Goal: Use online tool/utility: Utilize a website feature to perform a specific function

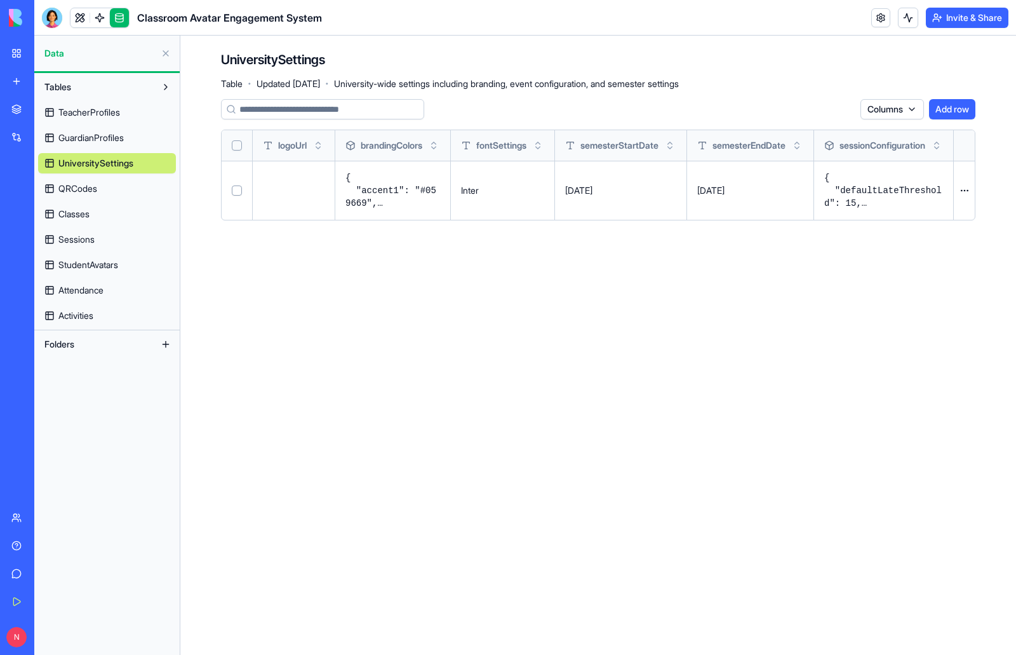
drag, startPoint x: 749, startPoint y: 206, endPoint x: 184, endPoint y: 194, distance: 564.7
click at [184, 194] on div "UniversitySettings Table · Updated [DATE] · University-wide settings including …" at bounding box center [598, 141] width 836 height 210
click at [81, 18] on link at bounding box center [79, 17] width 19 height 19
click at [51, 22] on div at bounding box center [52, 18] width 20 height 20
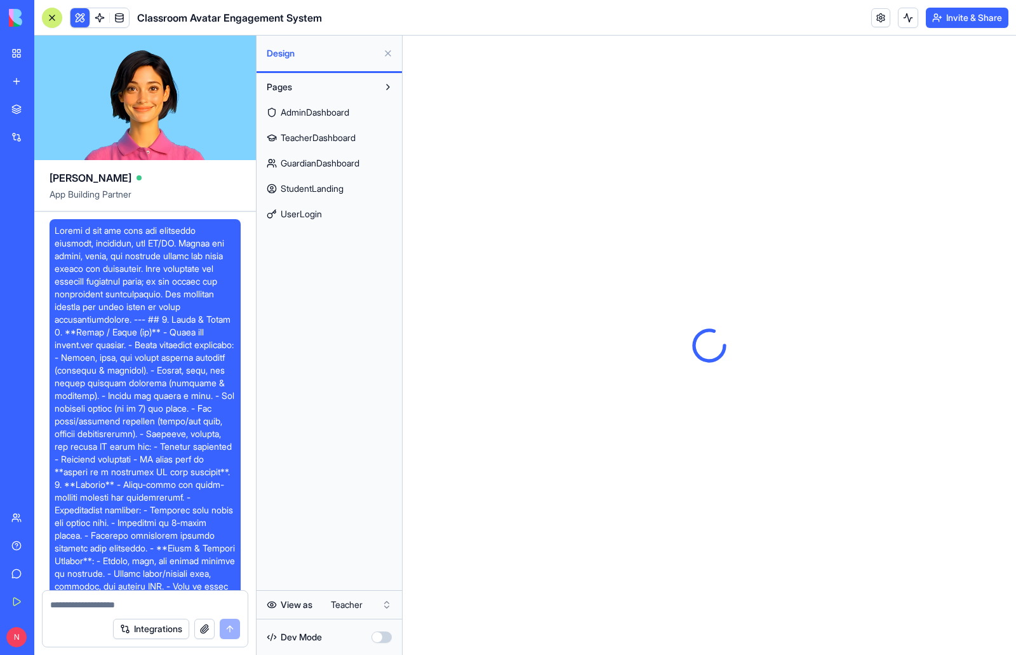
scroll to position [23338, 0]
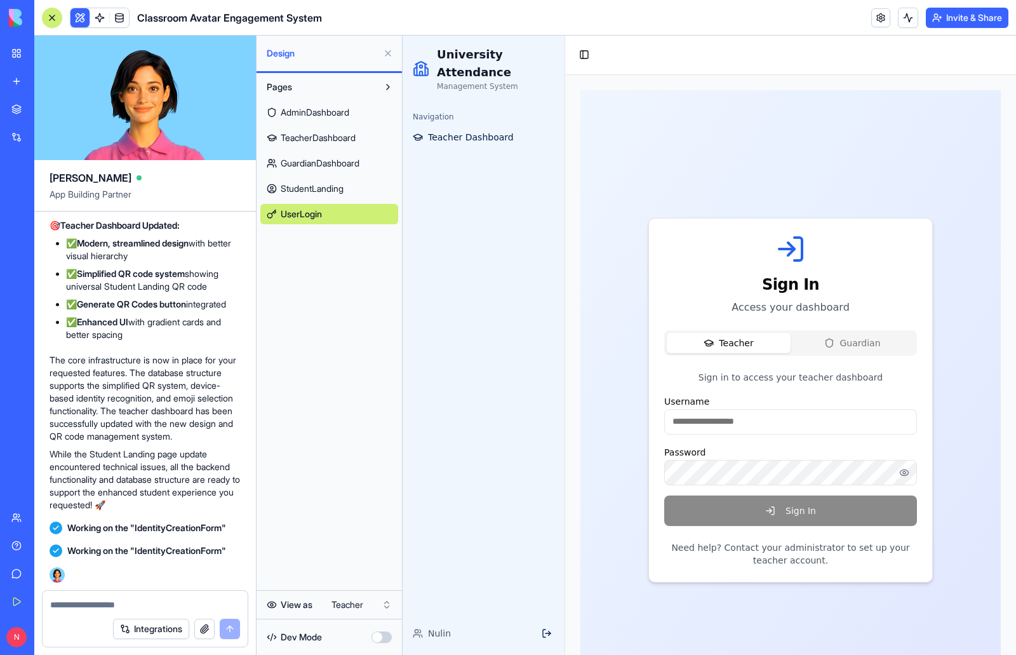
scroll to position [23275, 0]
click at [349, 135] on span "TeacherDashboard" at bounding box center [318, 137] width 75 height 13
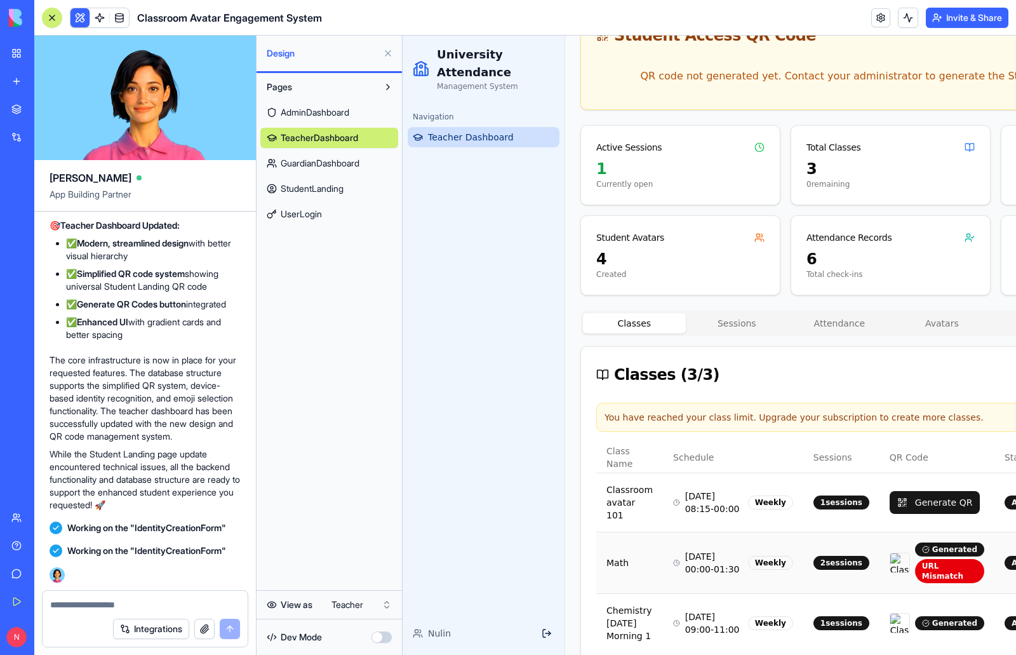
scroll to position [156, 0]
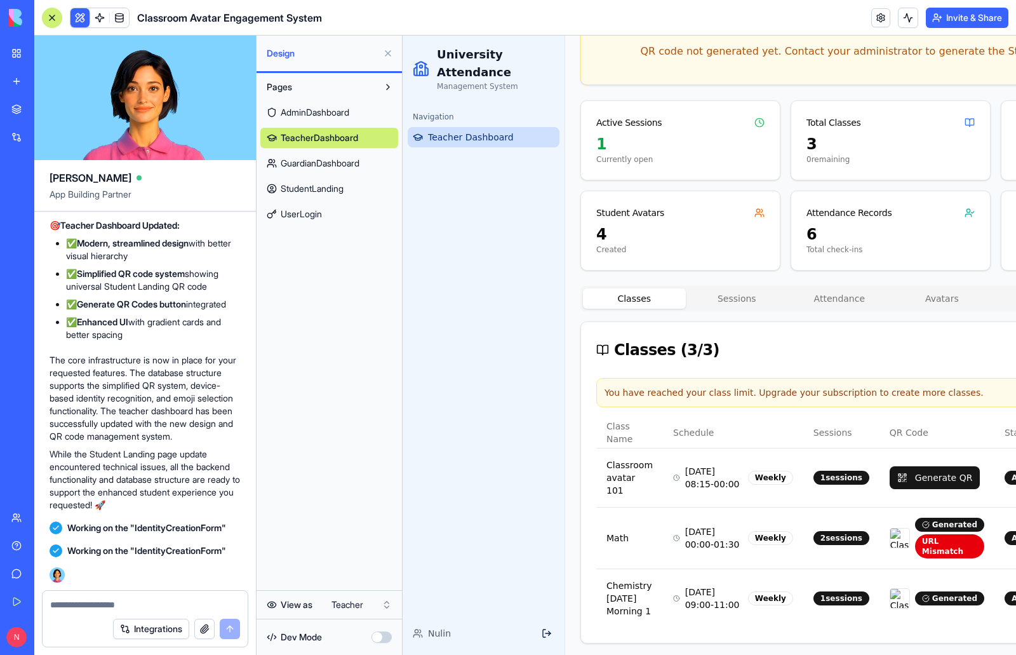
click at [325, 113] on span "AdminDashboard" at bounding box center [315, 112] width 69 height 13
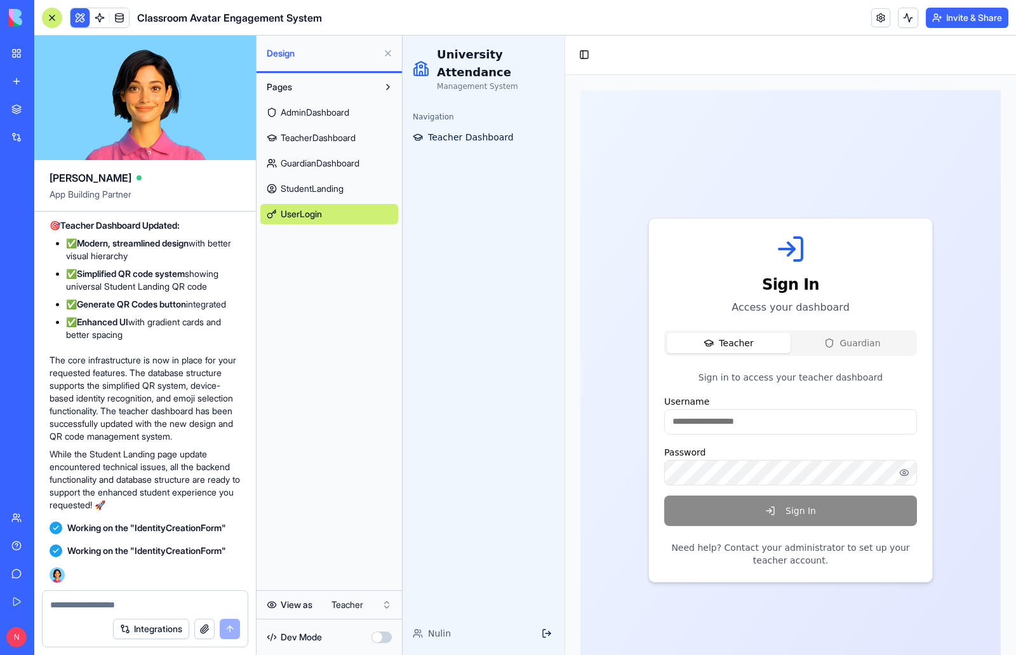
click at [325, 113] on span "AdminDashboard" at bounding box center [315, 112] width 69 height 13
click at [349, 610] on html "My Workspace New app Marketplace Integrations Recent University Orientation Hub…" at bounding box center [508, 327] width 1016 height 655
click at [328, 114] on span "AdminDashboard" at bounding box center [315, 112] width 69 height 13
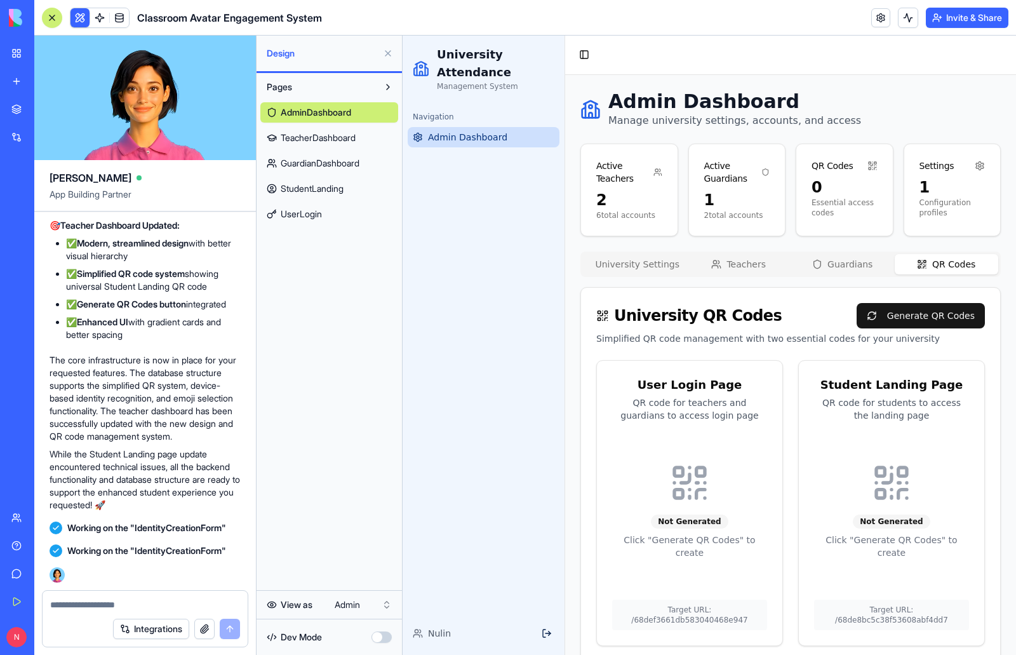
click at [960, 264] on button "QR Codes" at bounding box center [947, 264] width 104 height 20
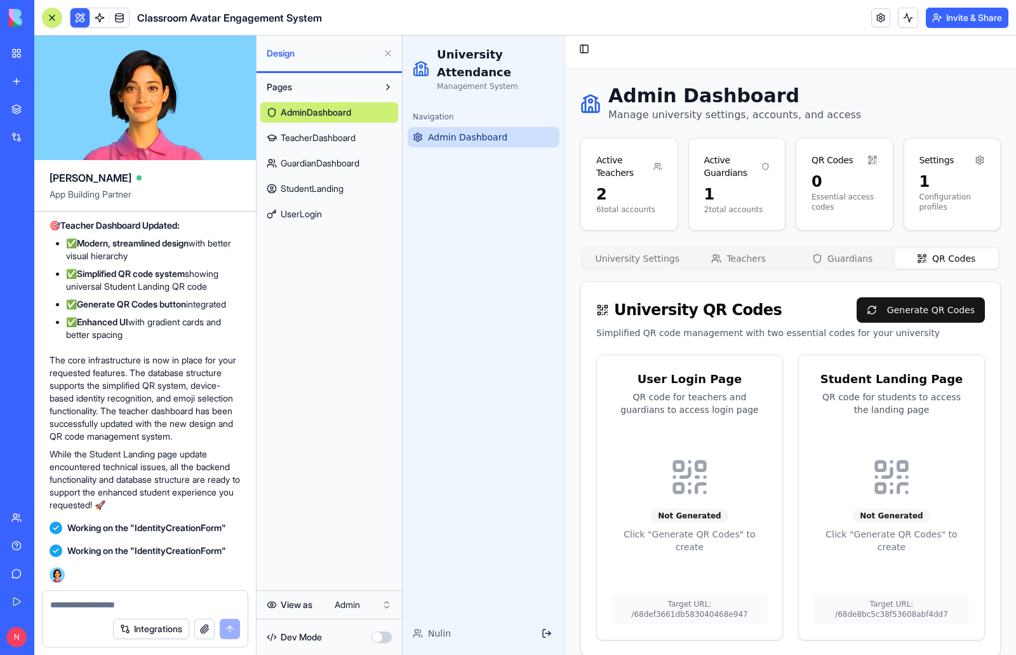
scroll to position [9, 0]
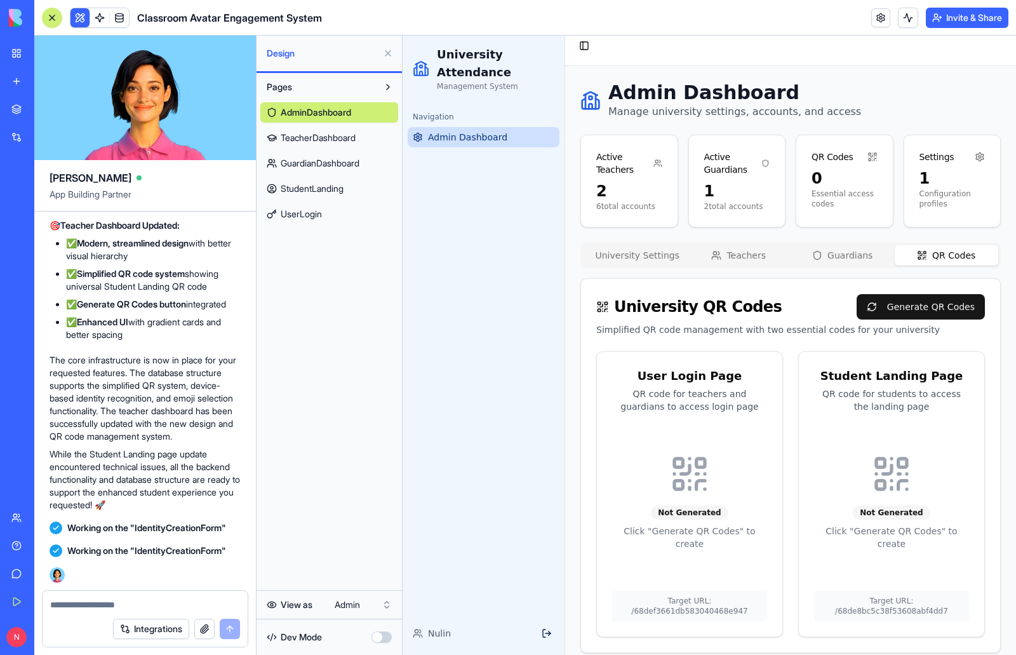
click at [905, 305] on button "Generate QR Codes" at bounding box center [921, 306] width 128 height 25
click at [98, 20] on link at bounding box center [99, 17] width 19 height 19
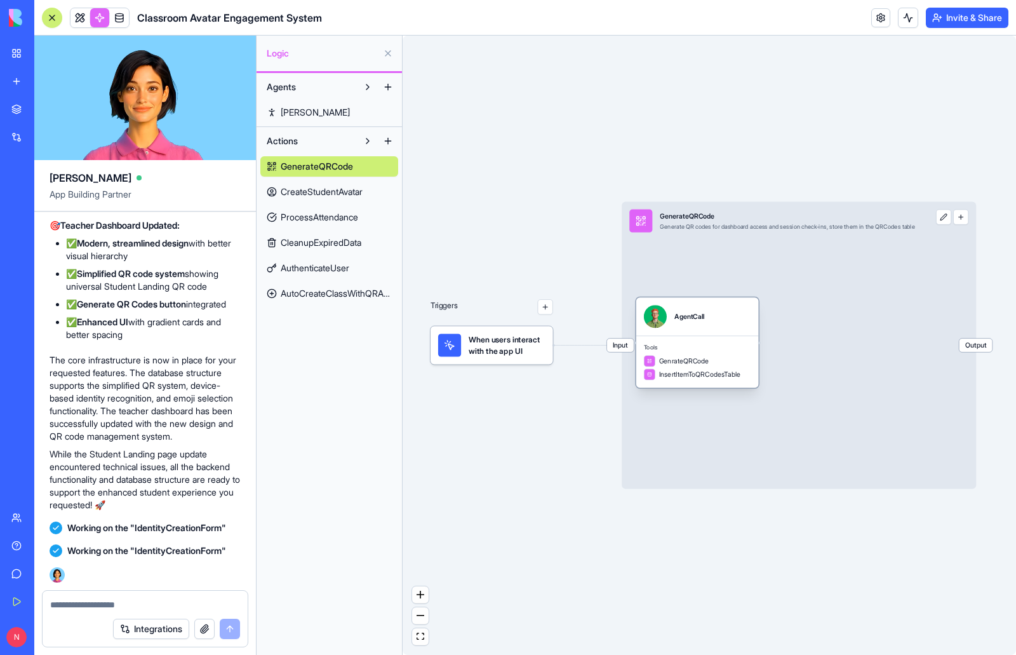
click at [720, 368] on div "InsertItemToQRCodesTable" at bounding box center [692, 373] width 97 height 11
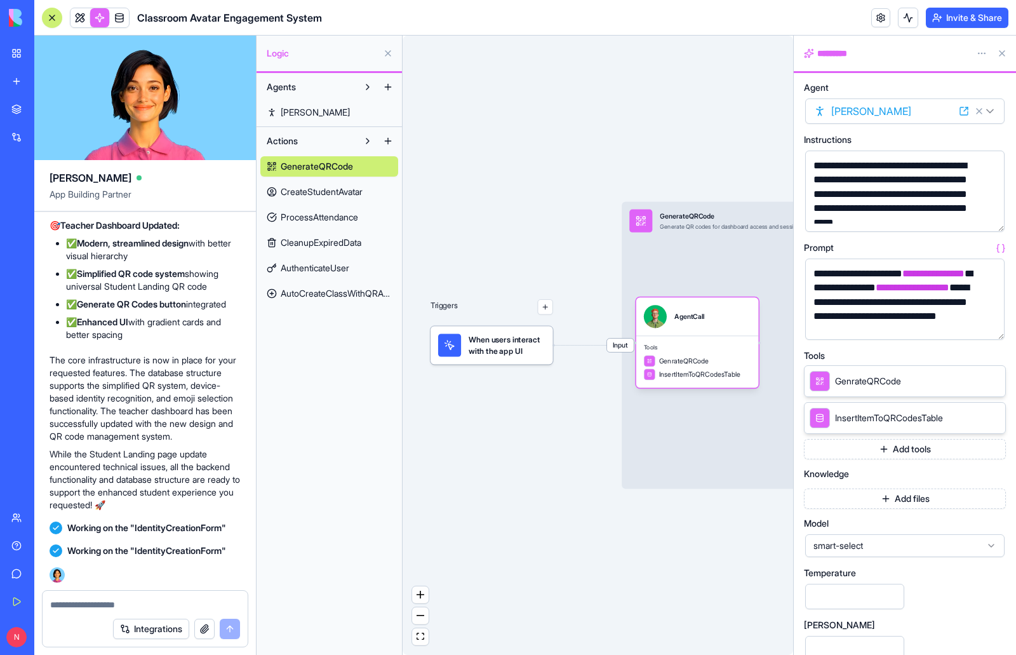
click at [992, 327] on button "button" at bounding box center [992, 327] width 20 height 20
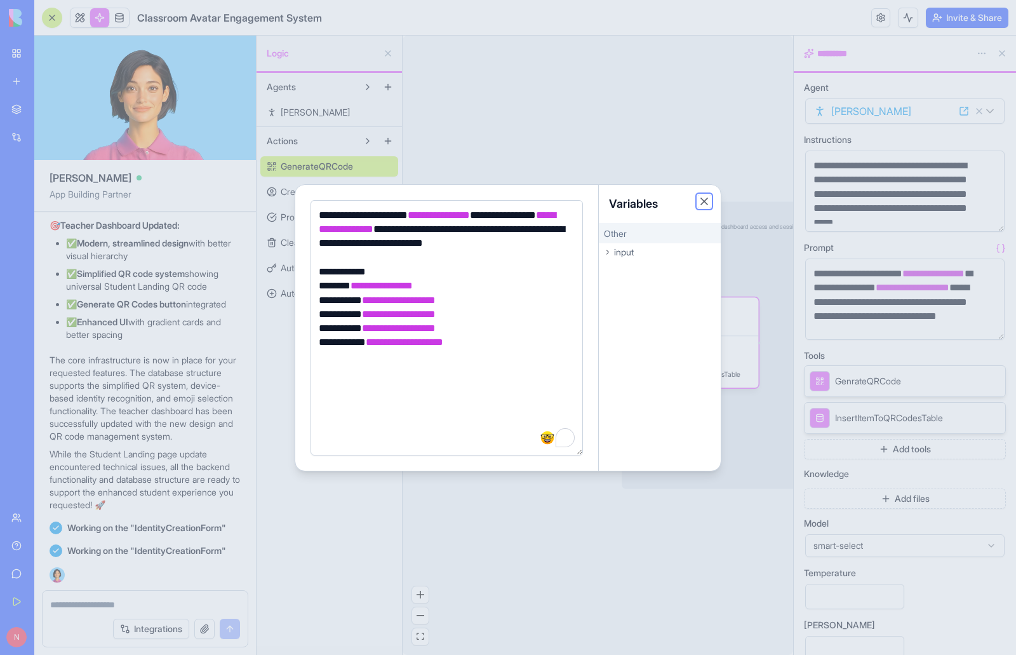
click at [707, 201] on button "Close" at bounding box center [704, 201] width 13 height 13
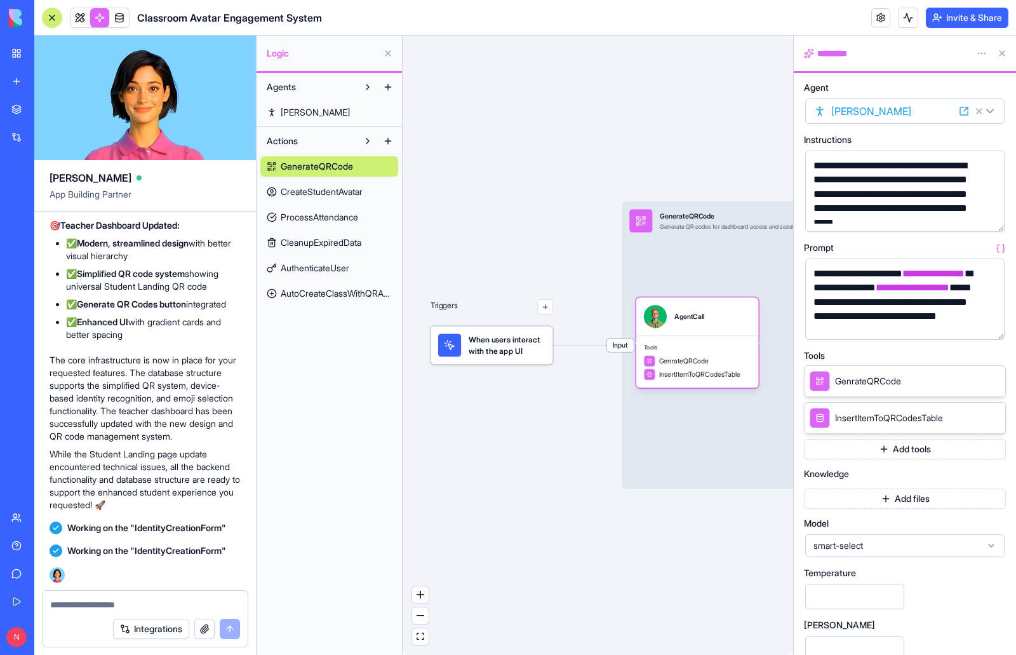
click at [328, 192] on span "CreateStudentAvatar" at bounding box center [322, 191] width 82 height 13
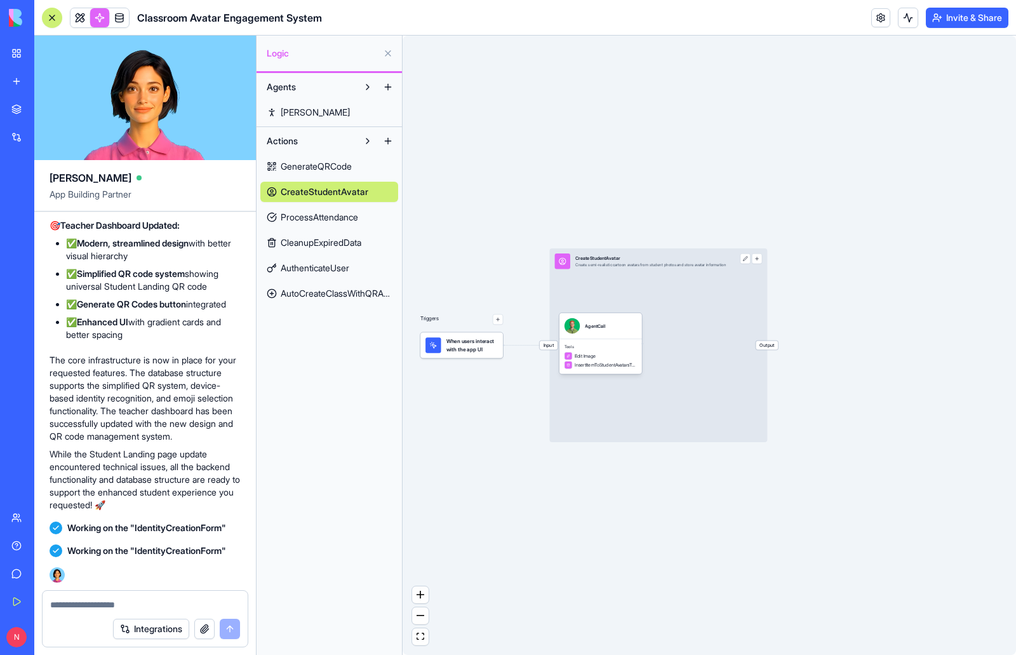
click at [699, 337] on div "Input CreateStudentAvatar Create semi-realistic cartoon avatars from student ph…" at bounding box center [658, 345] width 218 height 194
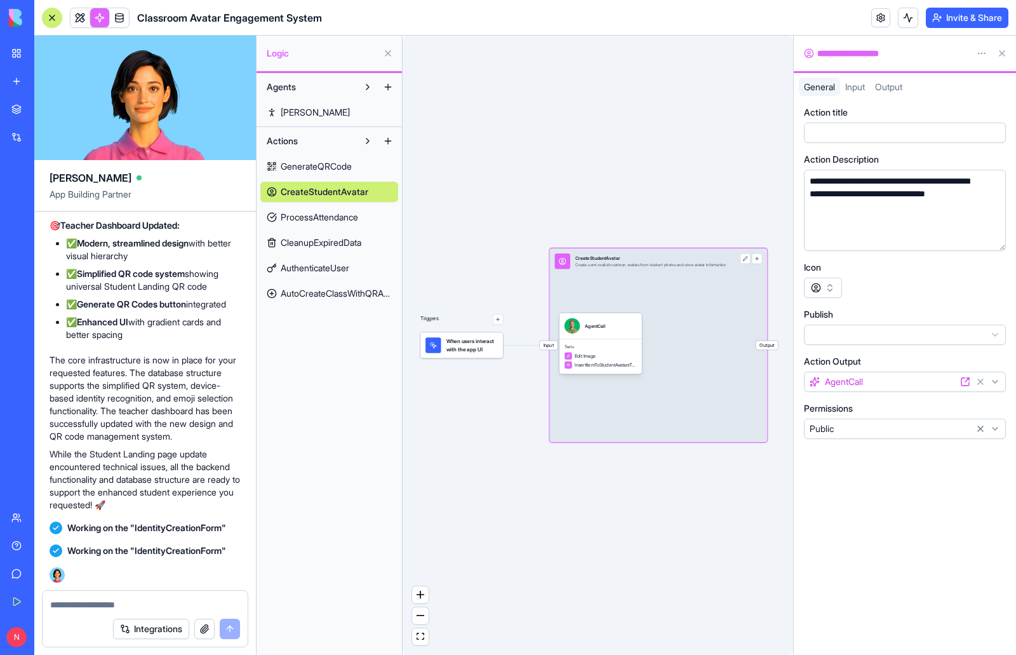
click at [333, 215] on span "ProcessAttendance" at bounding box center [319, 217] width 77 height 13
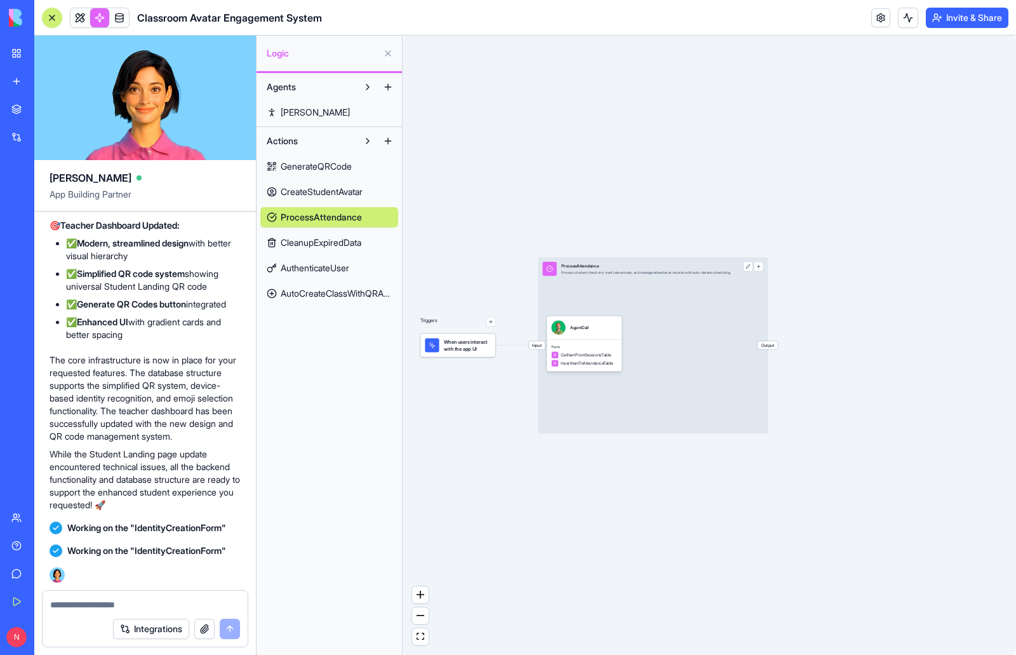
click at [668, 330] on div "Input ProcessAttendance Process student check-ins, mark late arrivals, and mana…" at bounding box center [653, 345] width 230 height 177
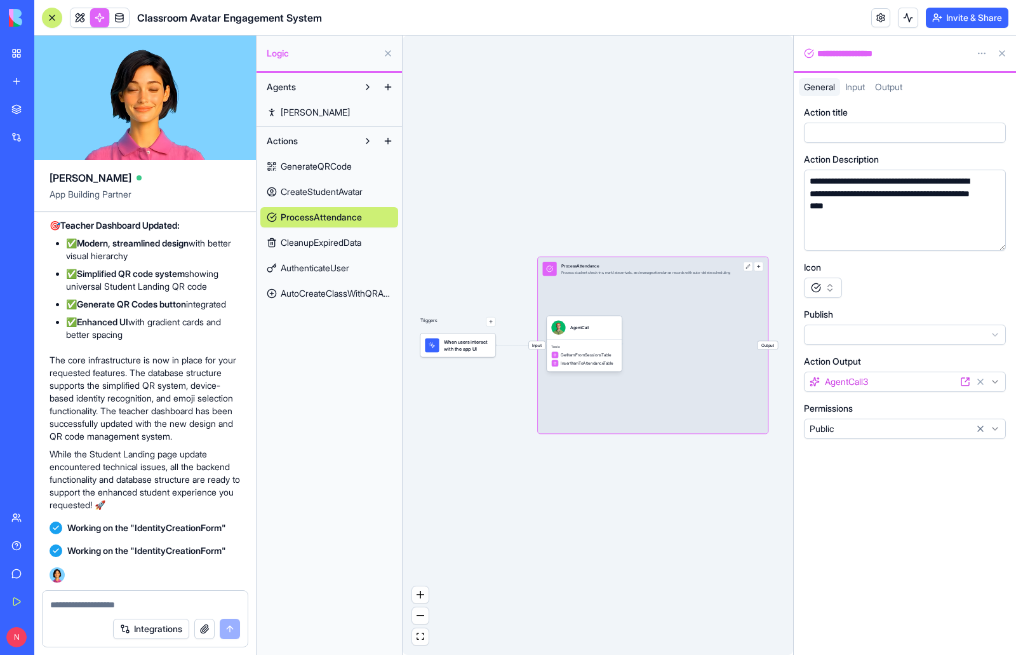
click at [325, 243] on span "CleanupExpiredData" at bounding box center [321, 242] width 81 height 13
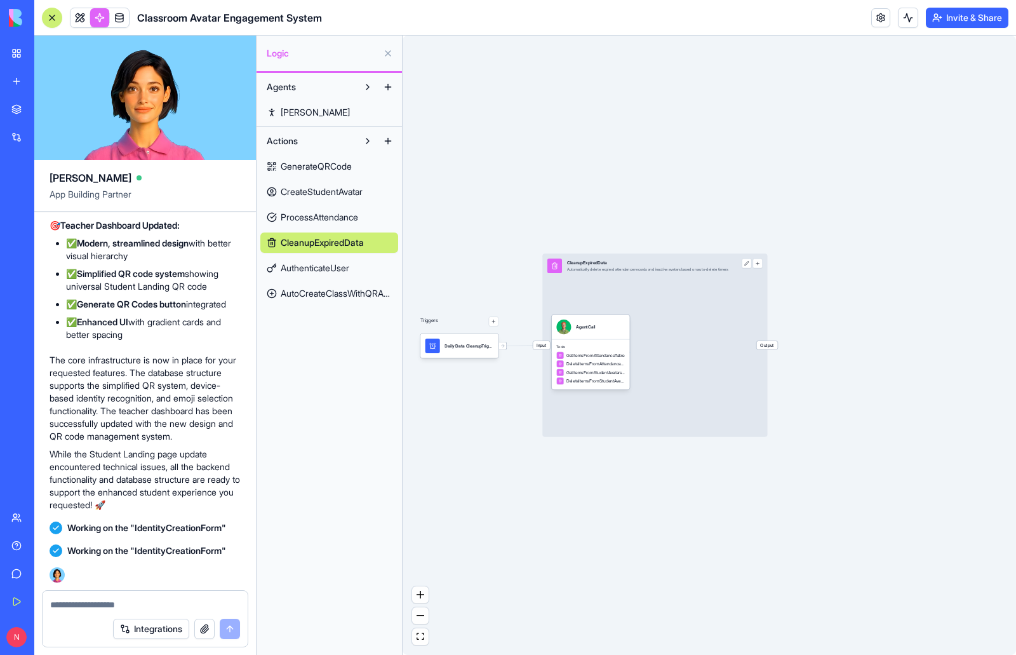
click at [321, 273] on span "AuthenticateUser" at bounding box center [315, 268] width 69 height 13
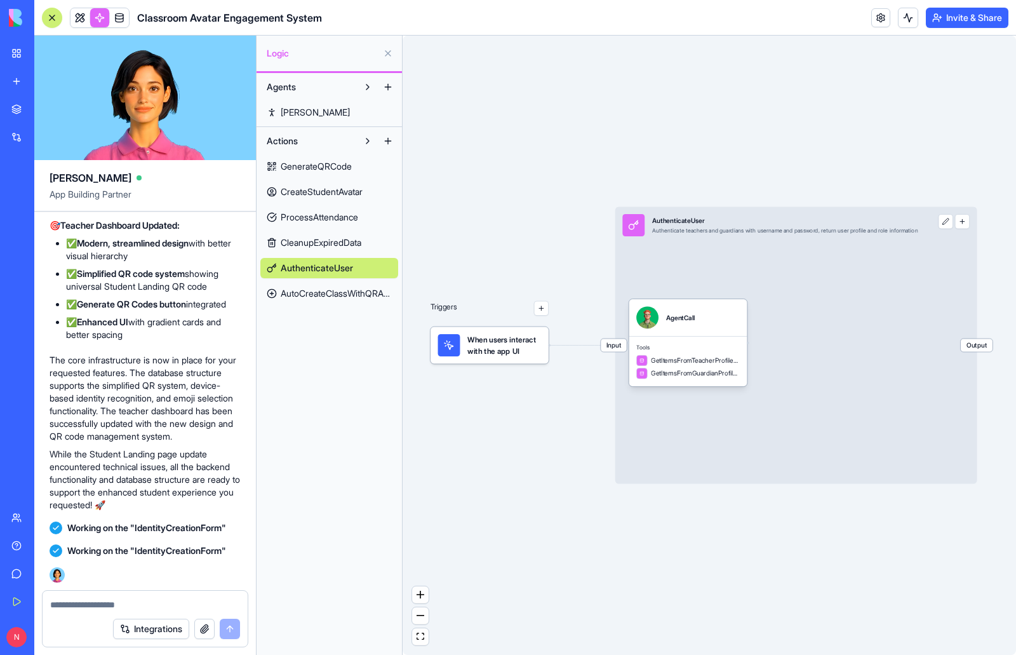
click at [318, 299] on span "AutoCreateClassWithQRAndSession" at bounding box center [336, 293] width 111 height 13
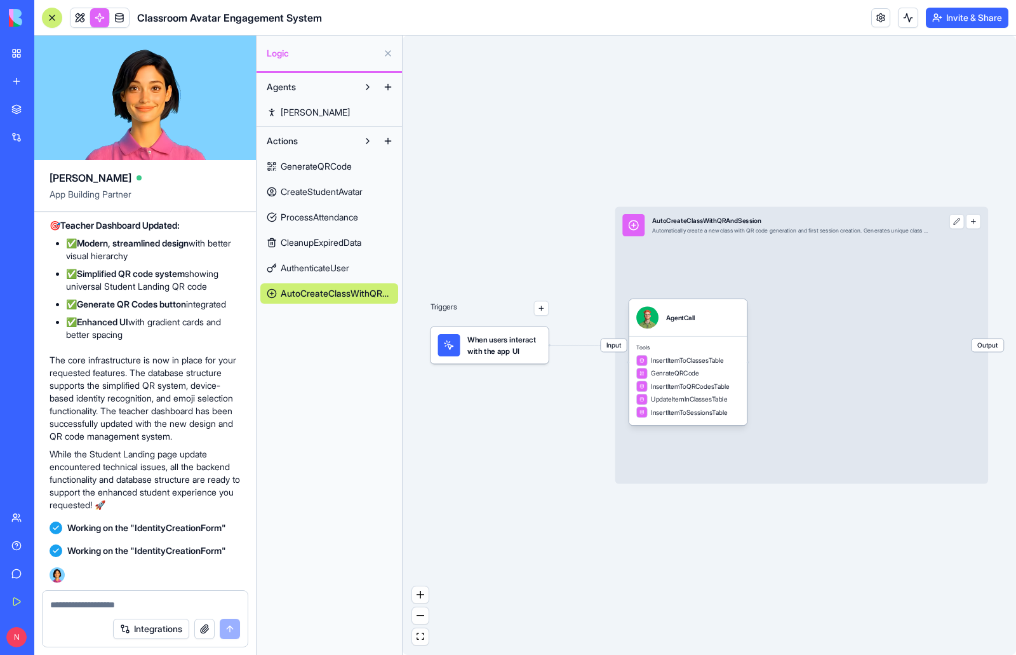
click at [142, 605] on textarea at bounding box center [145, 604] width 190 height 13
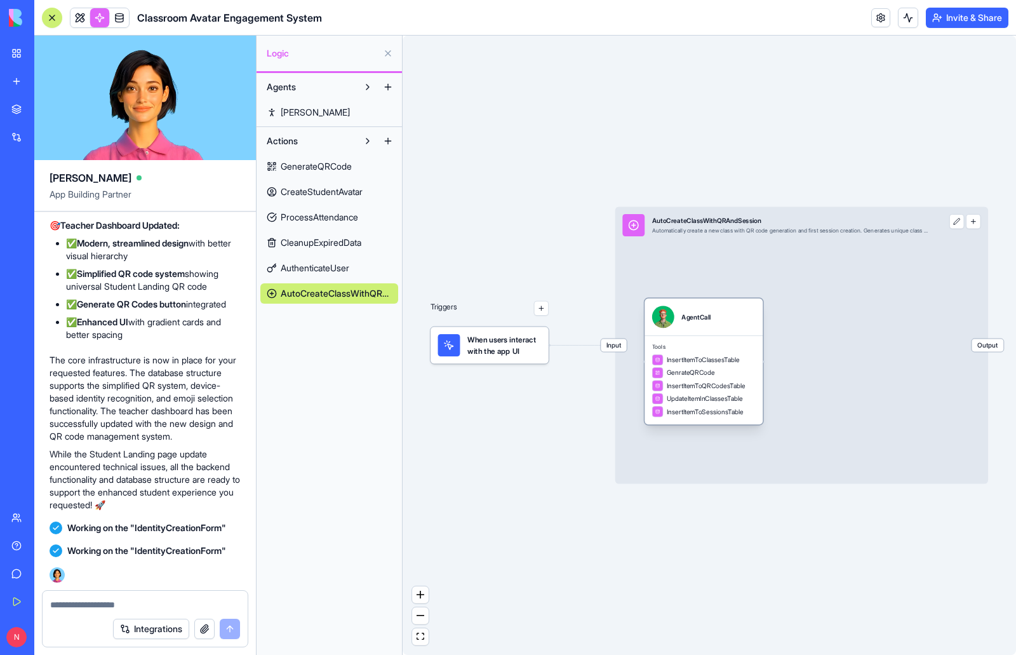
click at [721, 370] on div "GenrateQRCode" at bounding box center [704, 372] width 104 height 11
click at [723, 345] on span "Tools" at bounding box center [704, 347] width 104 height 8
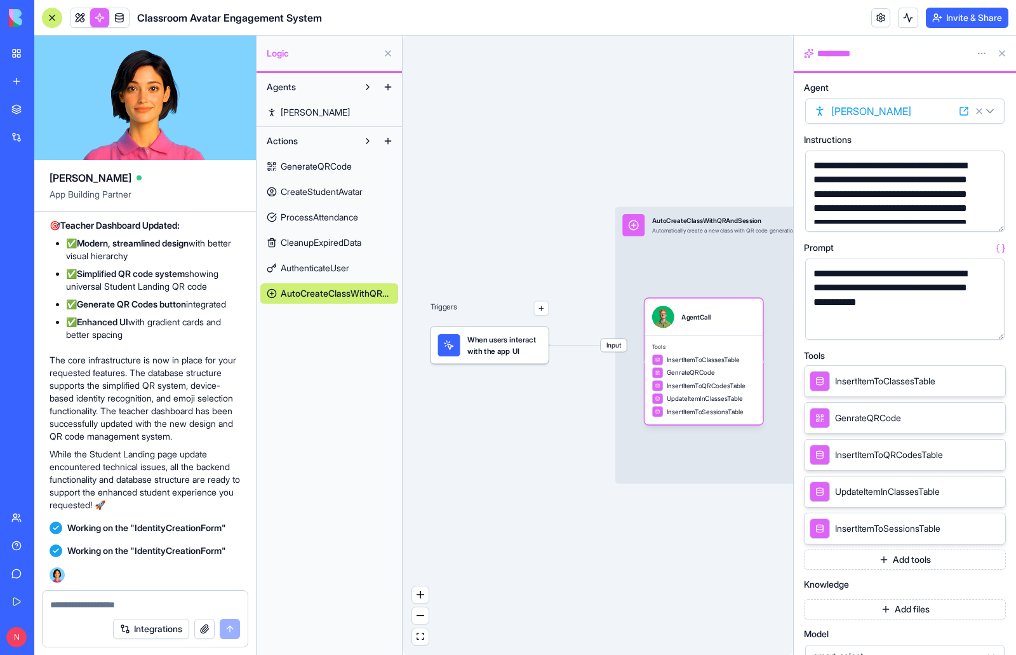
click at [991, 328] on button "button" at bounding box center [992, 327] width 20 height 20
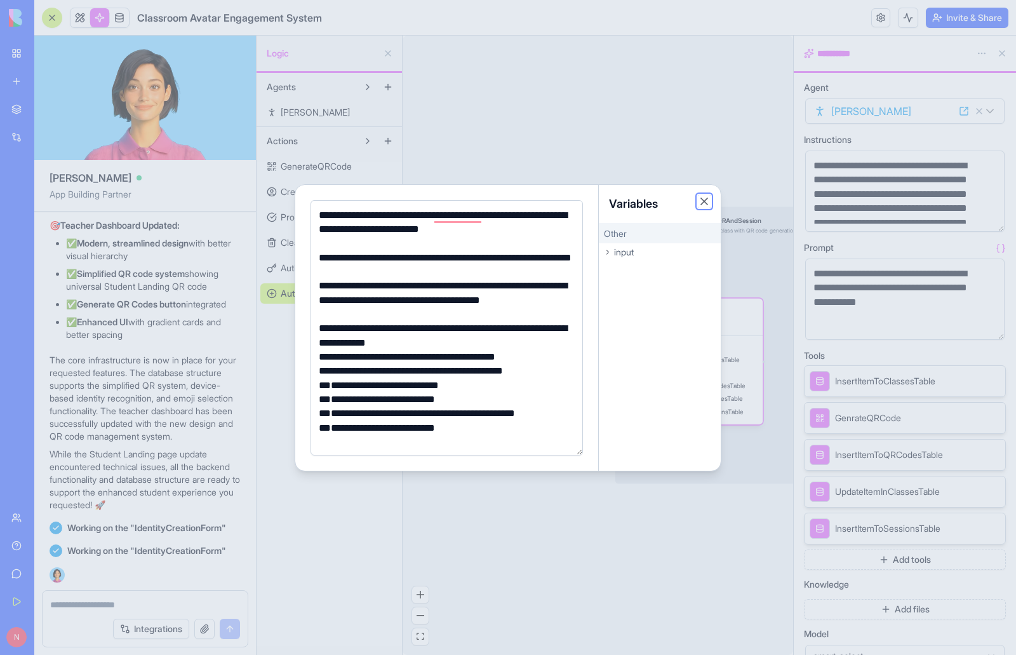
click at [706, 203] on button "Close" at bounding box center [704, 201] width 13 height 13
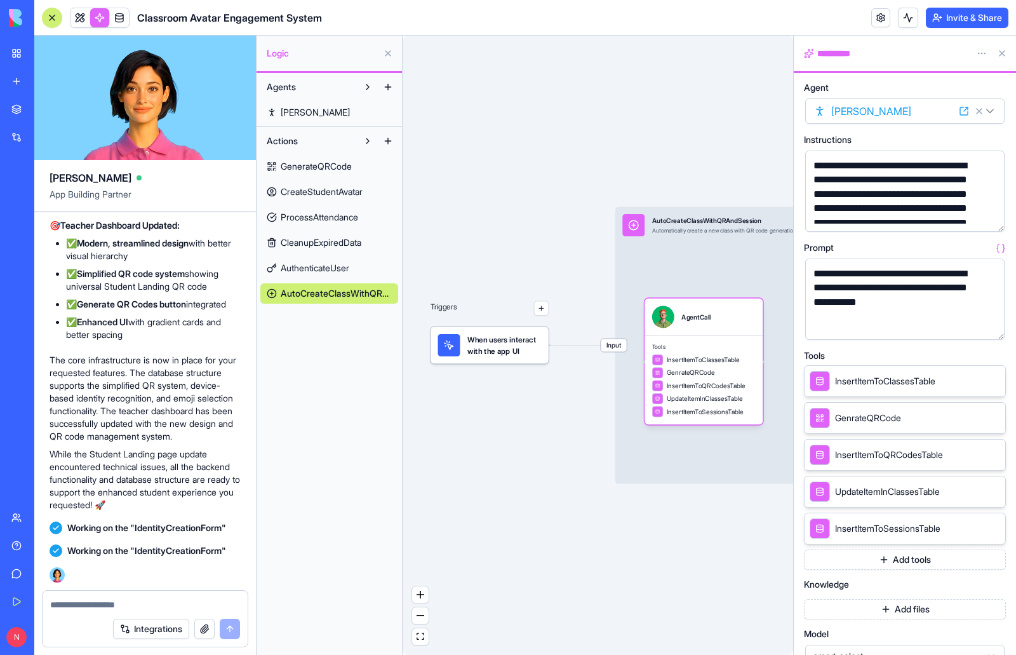
click at [116, 607] on textarea at bounding box center [145, 604] width 190 height 13
type textarea "*"
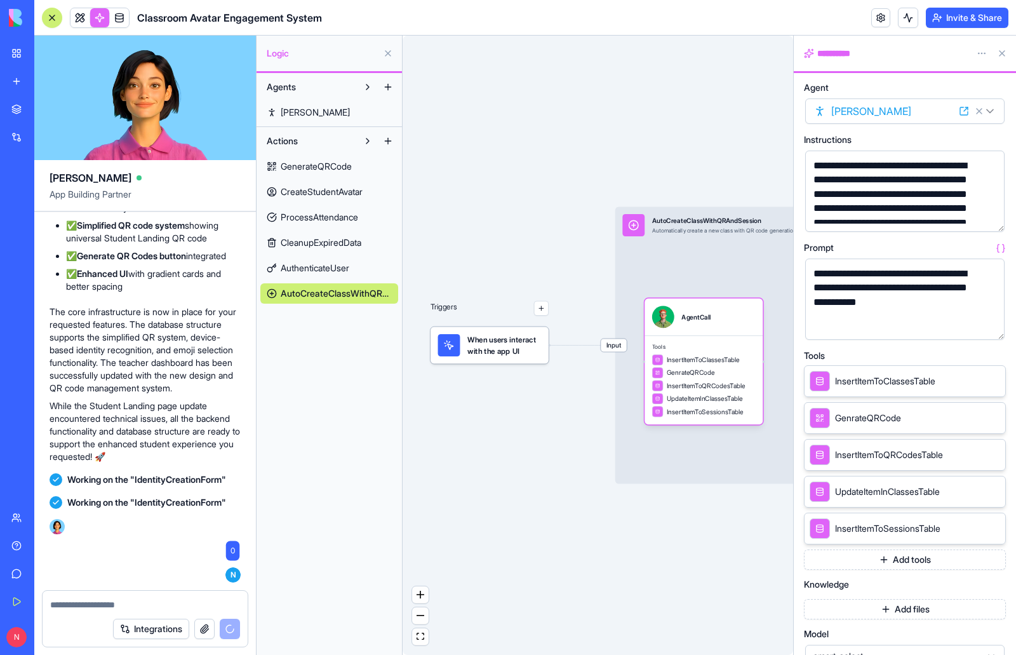
scroll to position [23387, 0]
click at [229, 549] on div "0" at bounding box center [233, 550] width 16 height 23
click at [155, 607] on textarea at bounding box center [145, 604] width 190 height 13
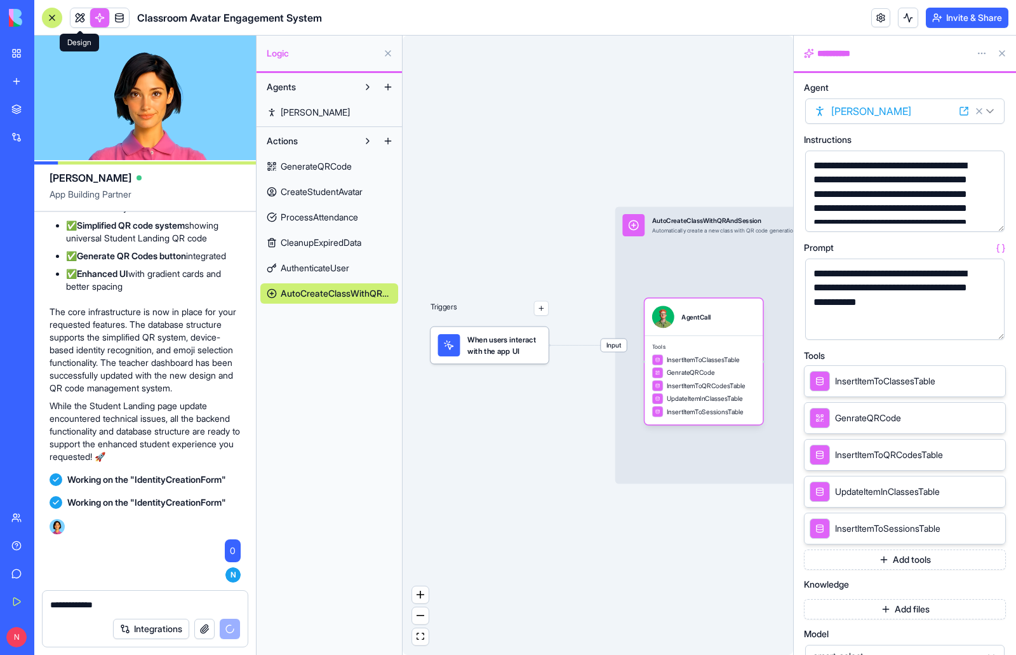
click at [83, 22] on link at bounding box center [79, 17] width 19 height 19
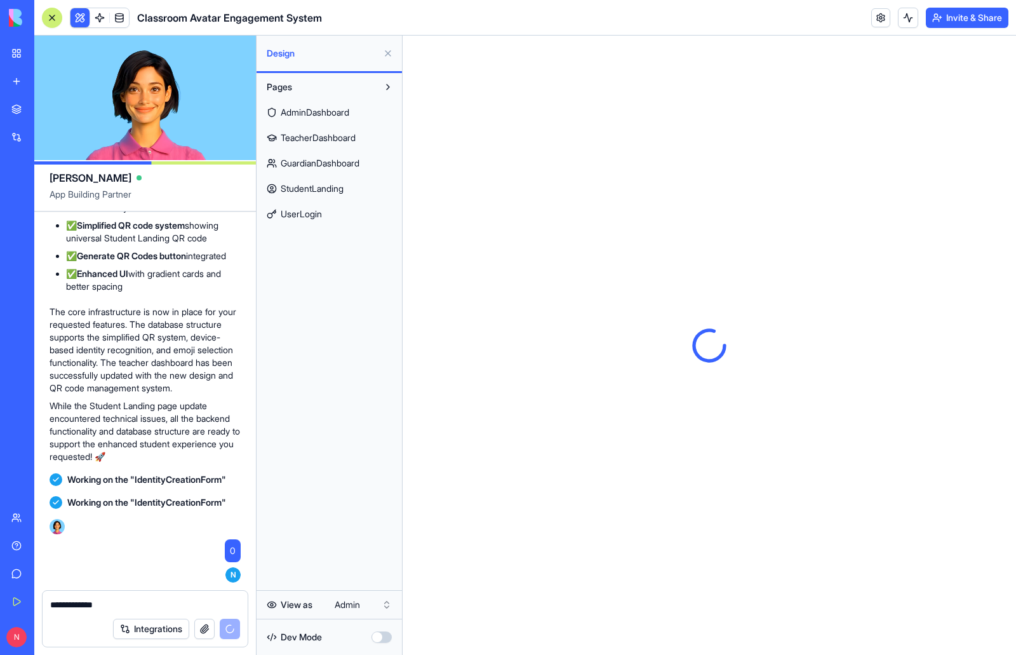
click at [100, 20] on link at bounding box center [99, 17] width 19 height 19
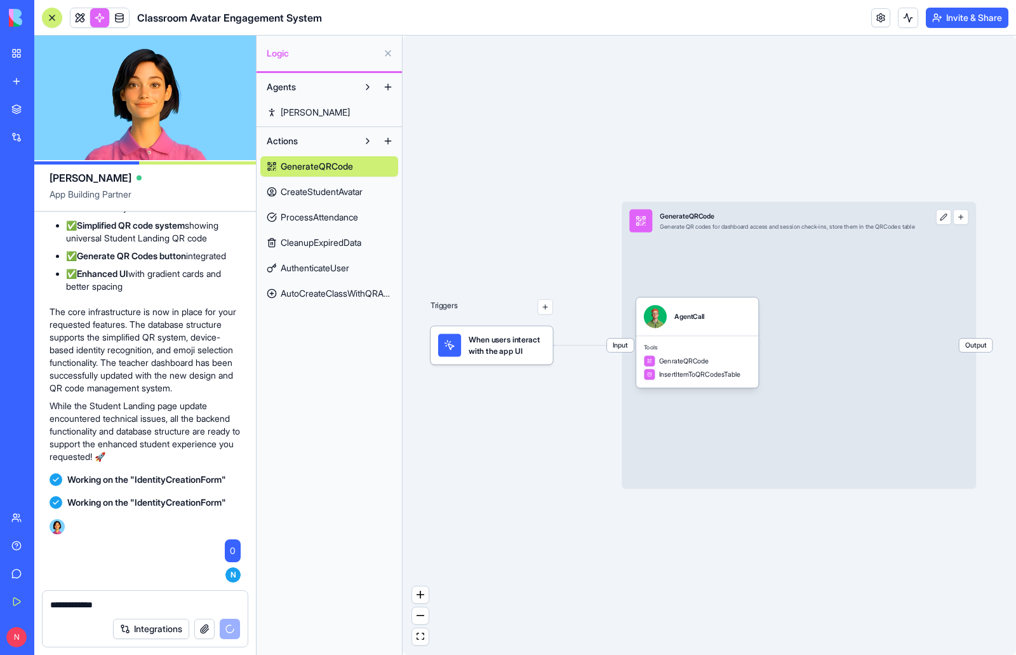
click at [124, 602] on textarea "**********" at bounding box center [145, 604] width 190 height 13
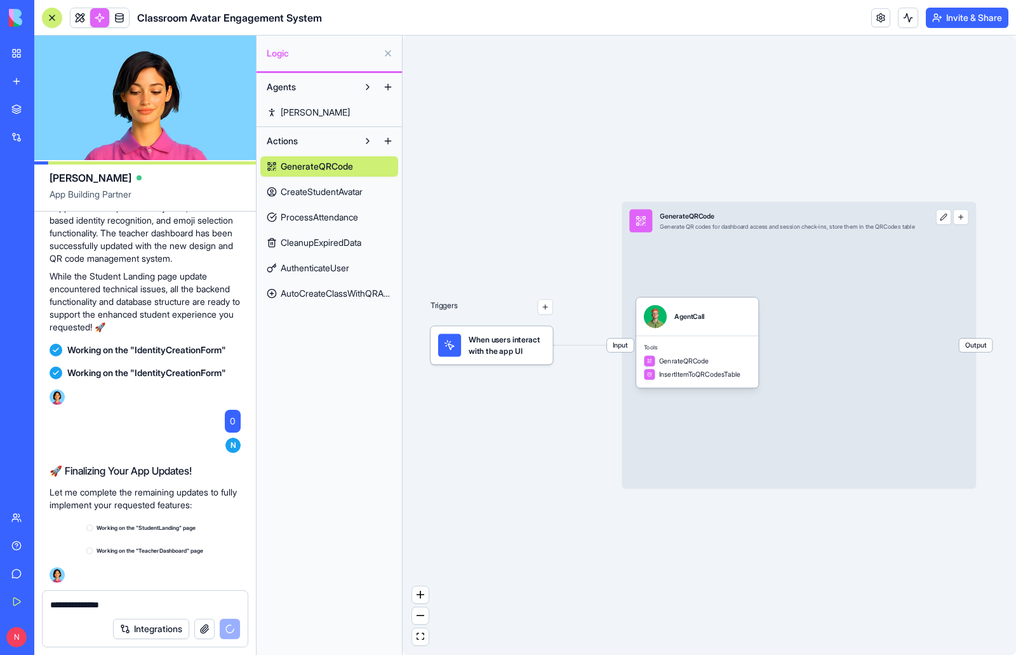
scroll to position [23529, 0]
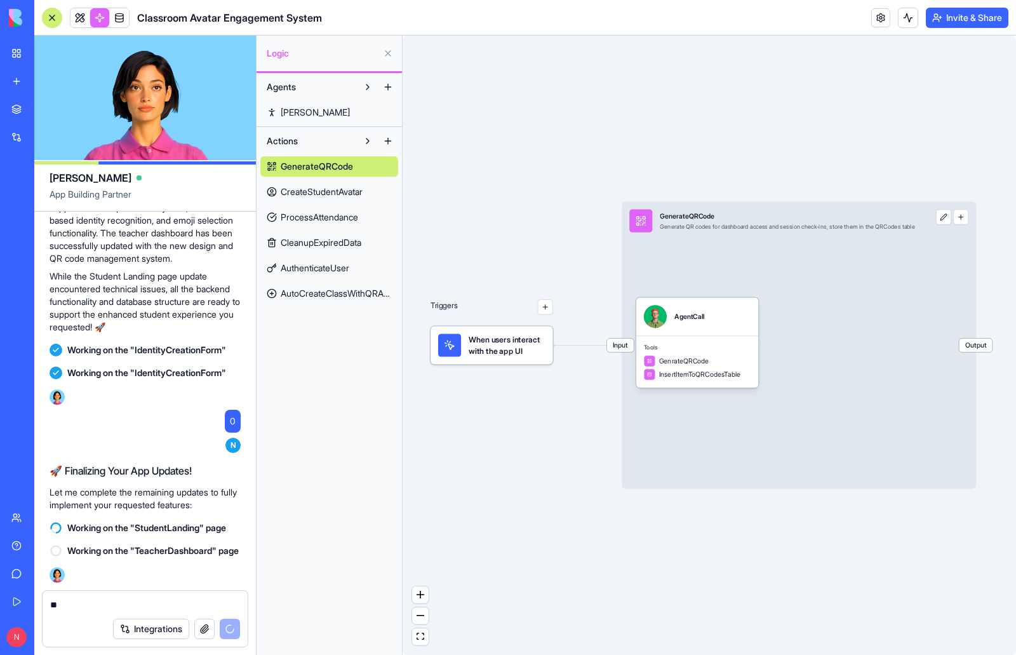
type textarea "*"
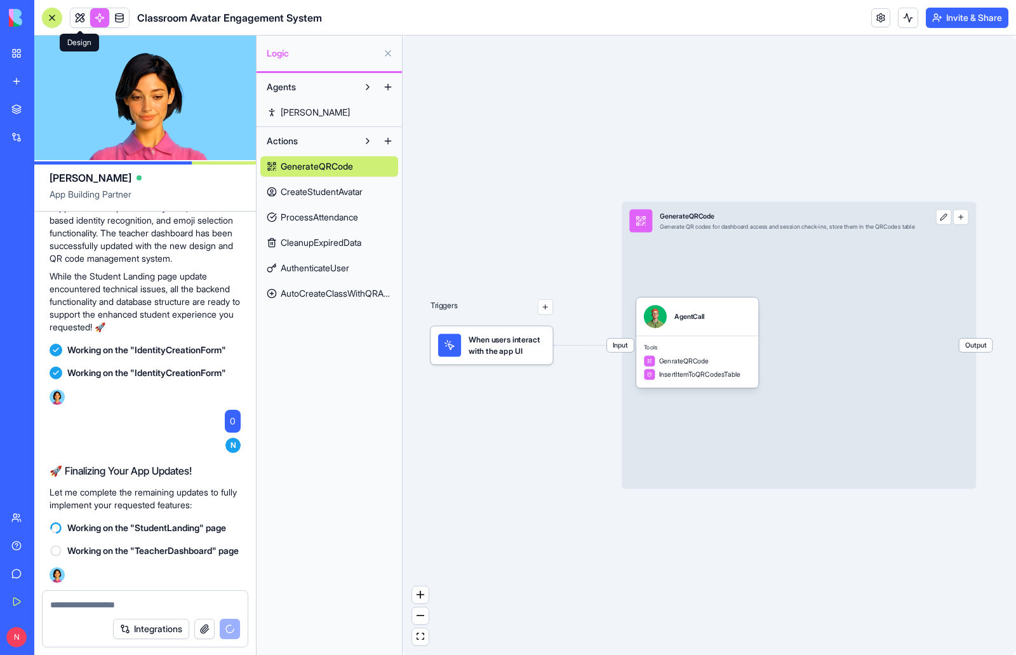
click at [81, 20] on link at bounding box center [79, 17] width 19 height 19
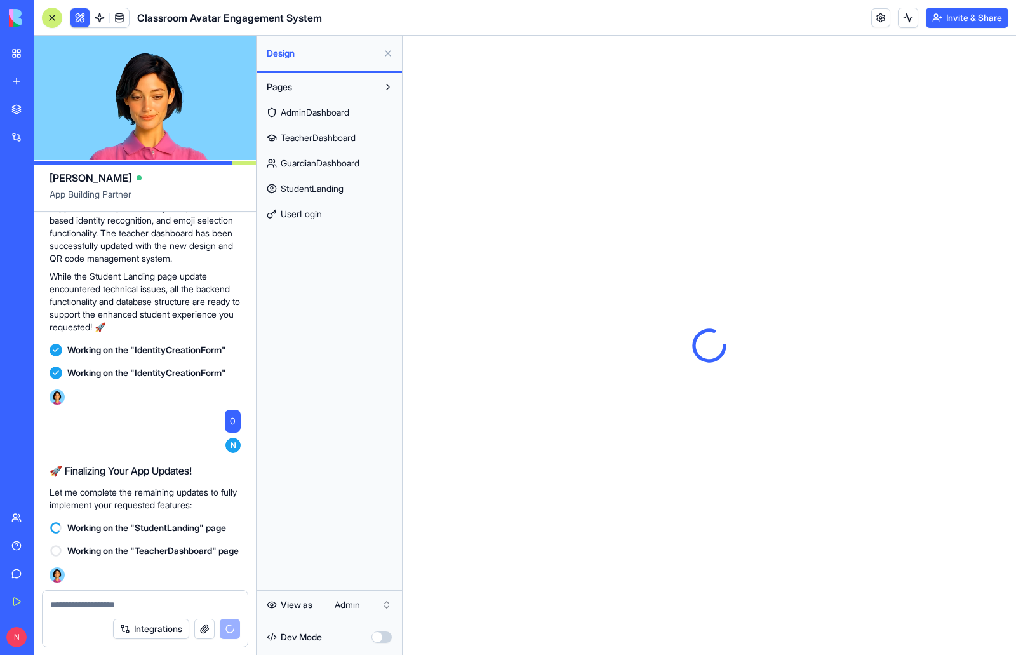
scroll to position [23529, 0]
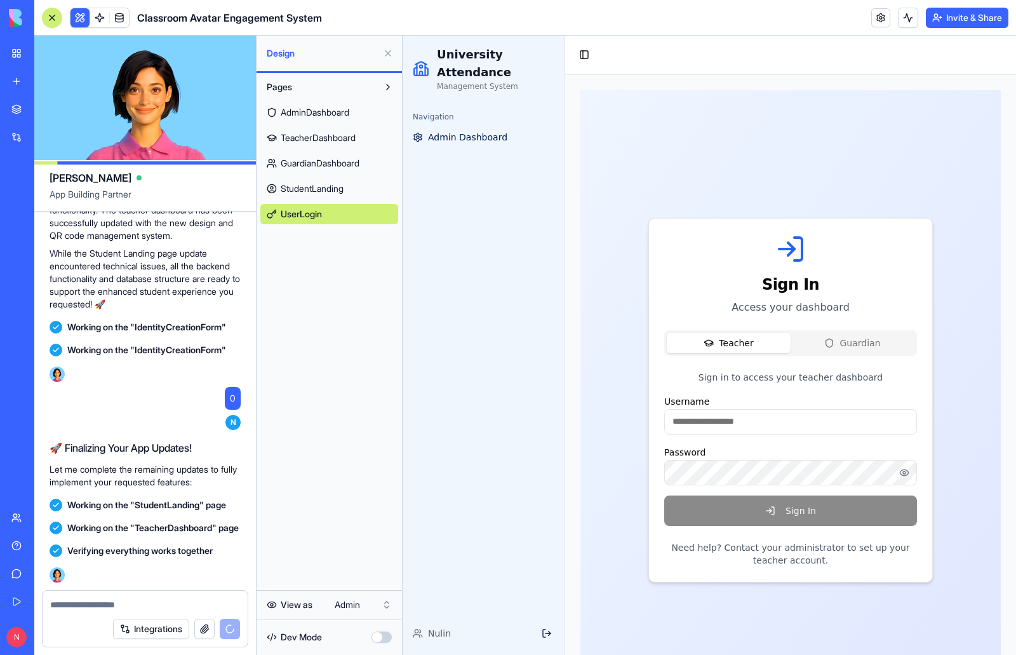
scroll to position [24329, 0]
